Goal: Find specific page/section: Find specific page/section

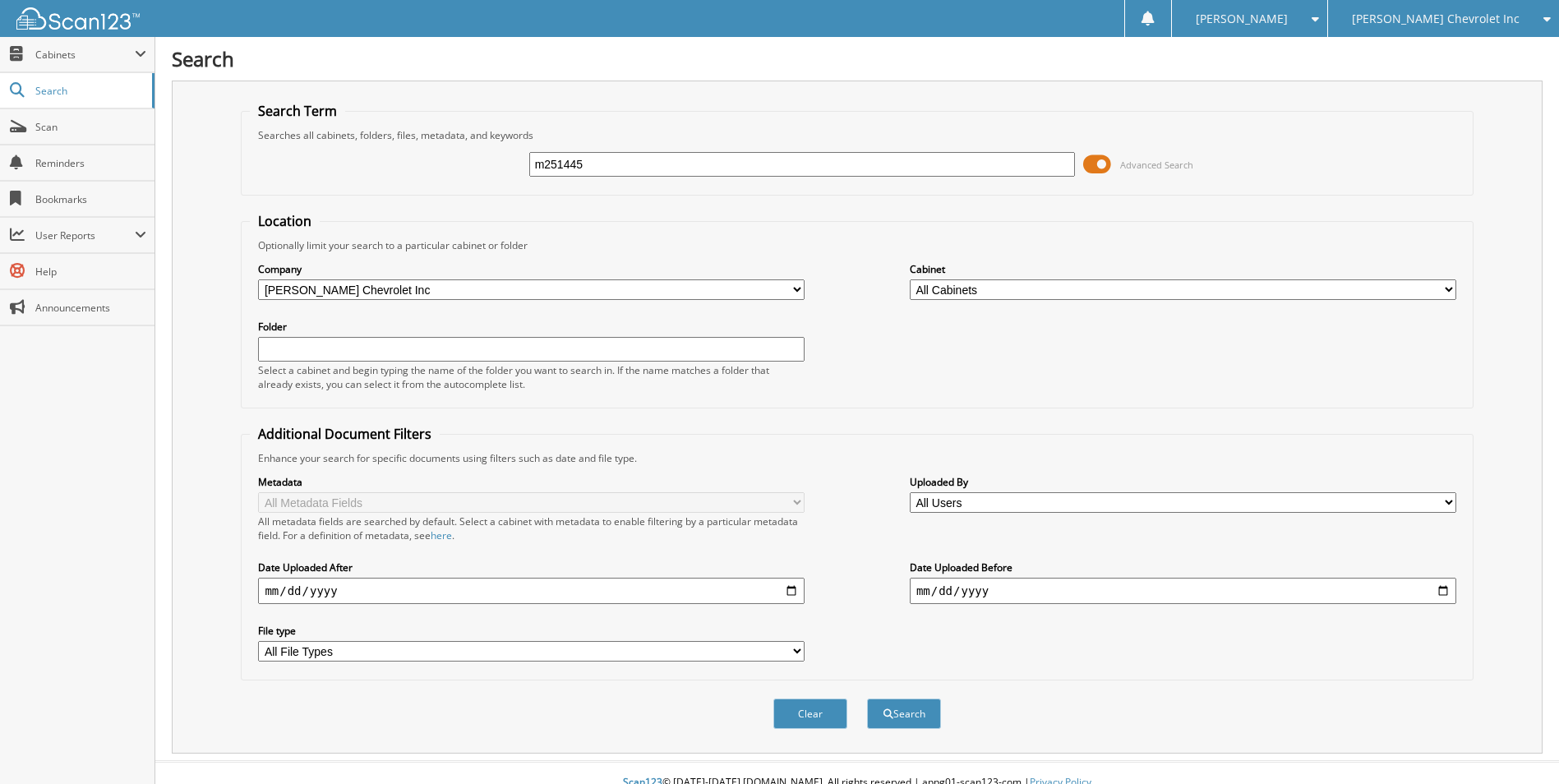
type input "m251445"
click at [867, 698] on button "Search" at bounding box center [903, 713] width 74 height 30
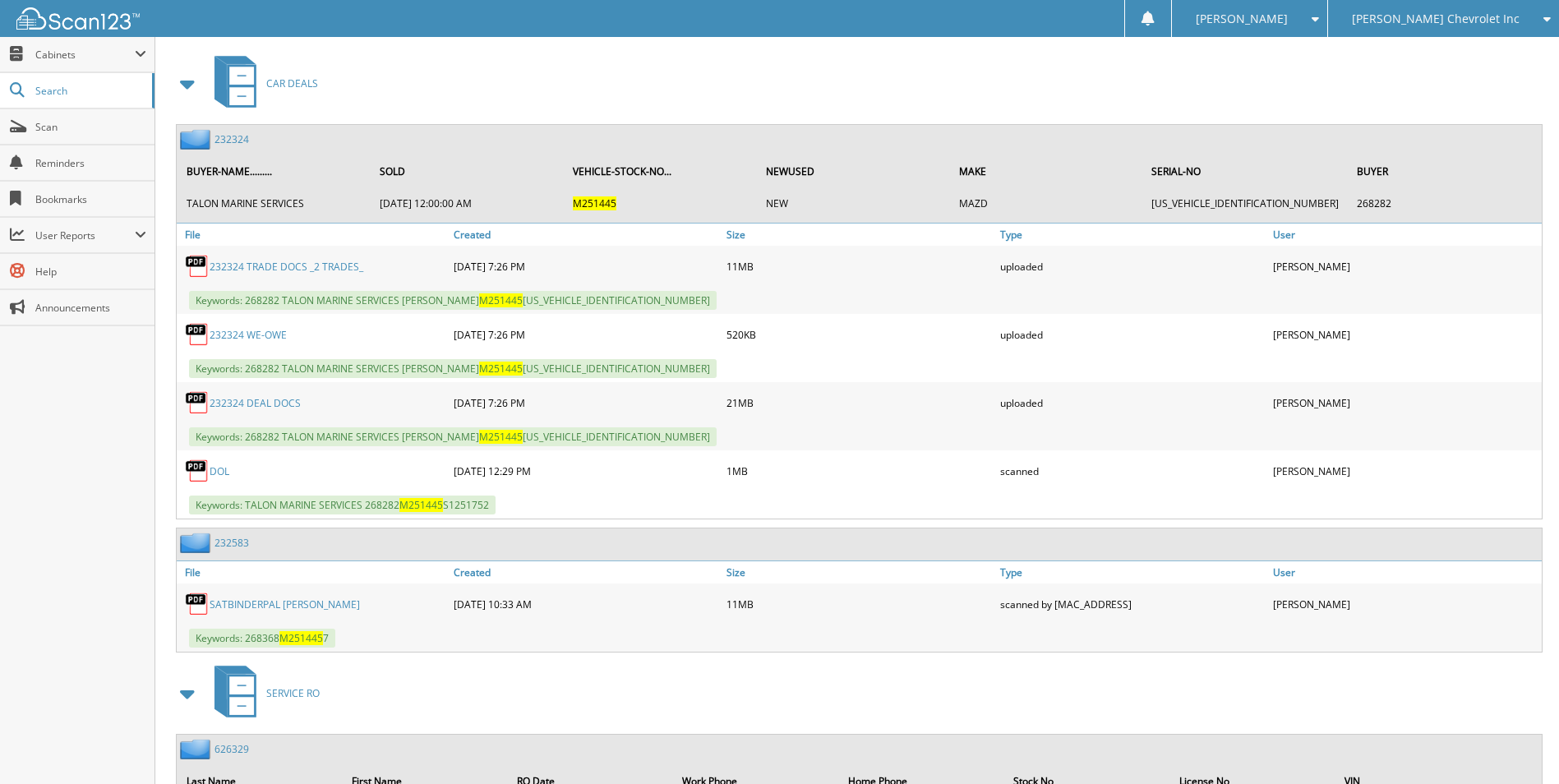
scroll to position [740, 0]
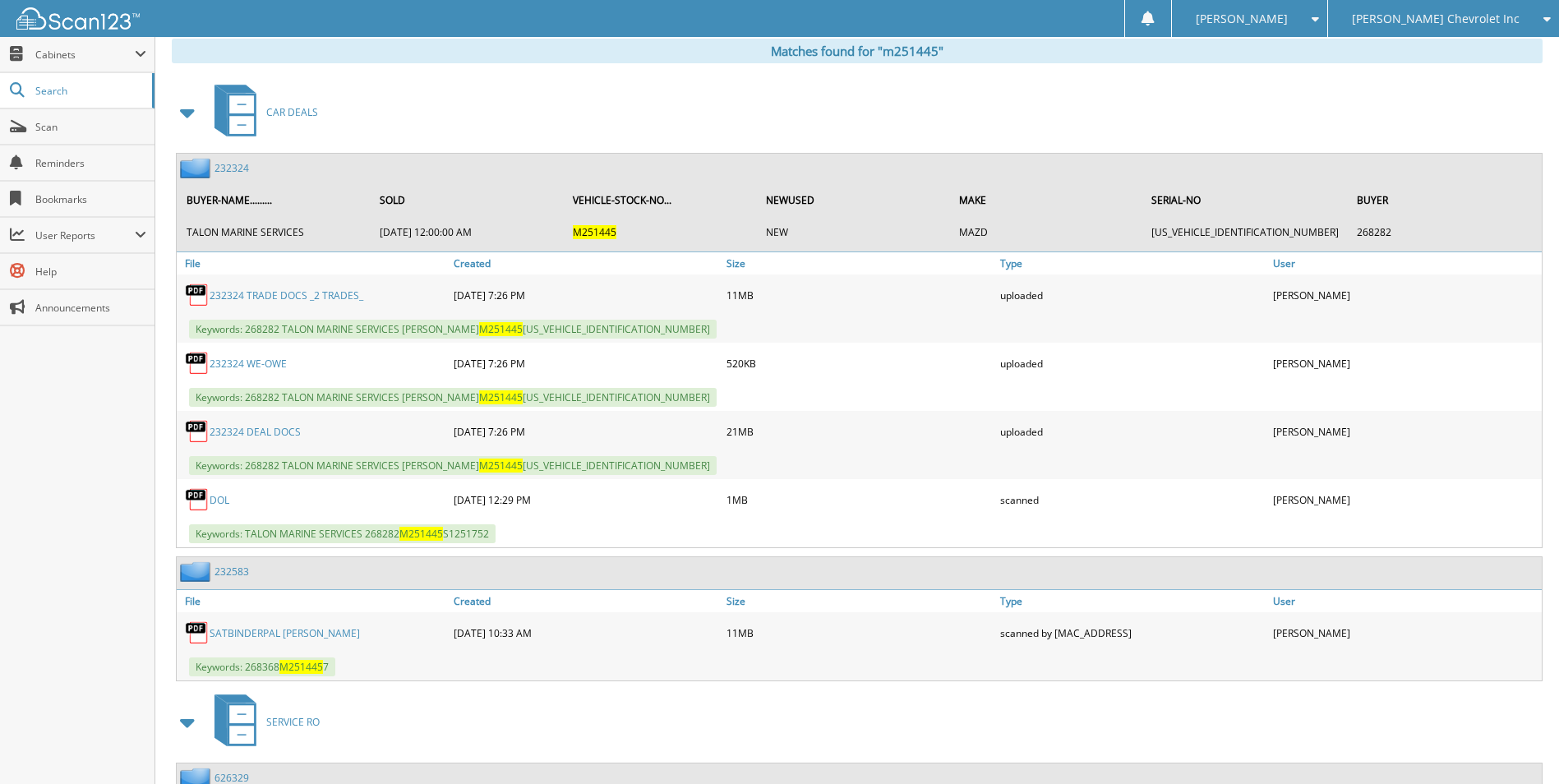
click at [242, 168] on link "232324" at bounding box center [231, 167] width 34 height 14
